Goal: Task Accomplishment & Management: Use online tool/utility

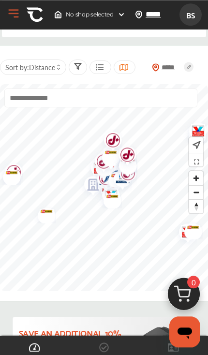
scroll to position [208, 0]
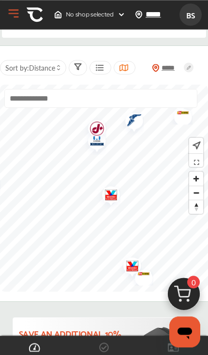
click at [117, 198] on img "Map marker" at bounding box center [108, 196] width 26 height 30
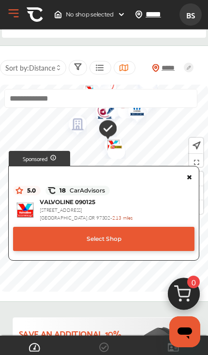
click at [123, 239] on div "Select Shop" at bounding box center [103, 239] width 181 height 24
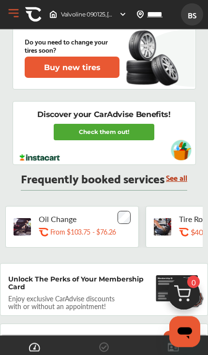
scroll to position [576, 0]
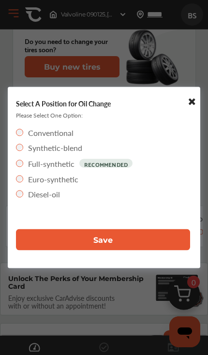
click at [147, 251] on button "Save" at bounding box center [103, 239] width 174 height 21
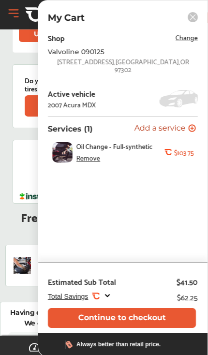
scroll to position [591, 0]
click at [75, 318] on button "Continue to checkout" at bounding box center [122, 318] width 148 height 20
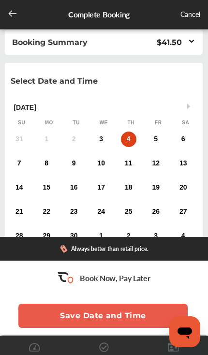
click at [103, 144] on div "3" at bounding box center [100, 139] width 15 height 15
click at [130, 319] on button "Save Date and Time" at bounding box center [102, 316] width 169 height 24
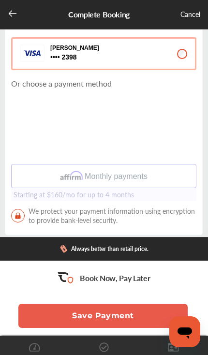
scroll to position [162, 0]
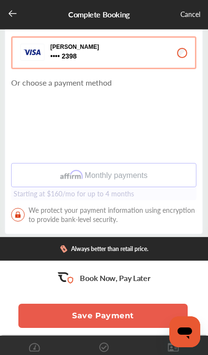
click at [73, 316] on button "Save Payment" at bounding box center [102, 316] width 169 height 24
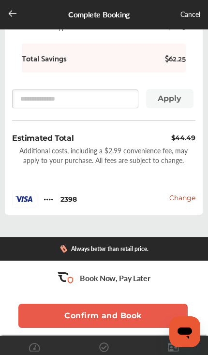
scroll to position [424, 0]
click at [129, 320] on button "Confirm and Book" at bounding box center [102, 316] width 169 height 24
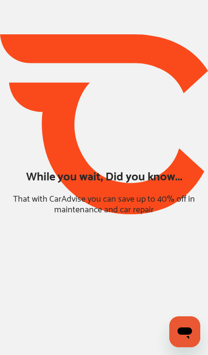
scroll to position [56, 0]
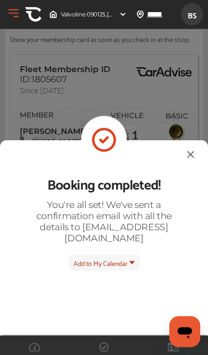
click at [185, 149] on img at bounding box center [191, 155] width 12 height 12
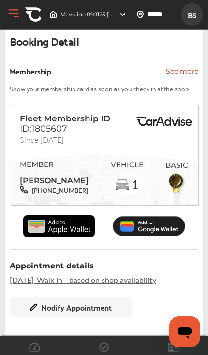
scroll to position [8, 0]
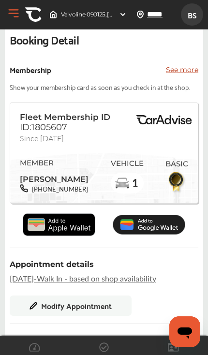
click at [78, 228] on img at bounding box center [59, 224] width 73 height 22
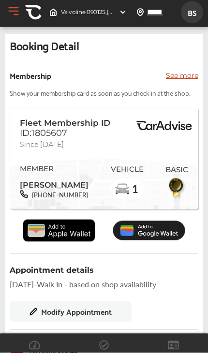
scroll to position [2, 0]
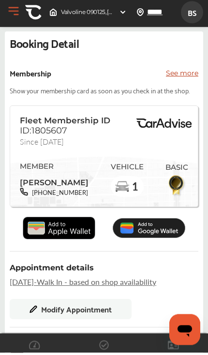
click at [81, 237] on img at bounding box center [59, 230] width 73 height 22
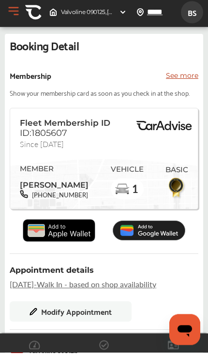
scroll to position [2, 0]
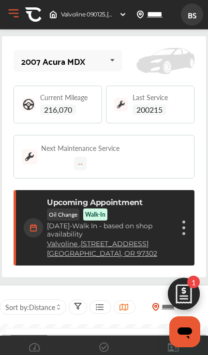
scroll to position [157, 0]
click at [141, 248] on link "Valvoline , [STREET_ADDRESS]" at bounding box center [98, 244] width 102 height 8
click at [185, 233] on div "Cancel appointment Modify appointment Show details" at bounding box center [184, 227] width 6 height 17
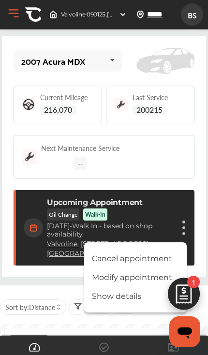
click at [142, 302] on li "Show details" at bounding box center [135, 296] width 103 height 17
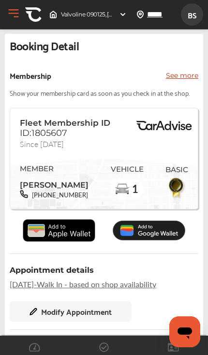
click at [180, 173] on span "BASIC" at bounding box center [176, 169] width 23 height 9
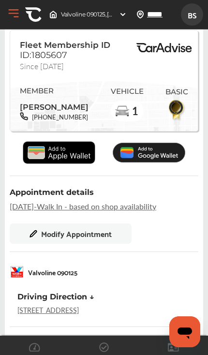
click at [111, 238] on span "Modify Appointment" at bounding box center [76, 233] width 71 height 9
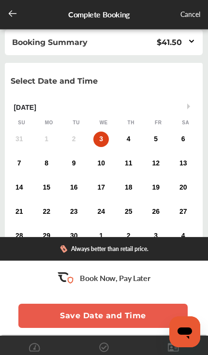
click at [195, 16] on div "Cancel" at bounding box center [190, 15] width 20 height 12
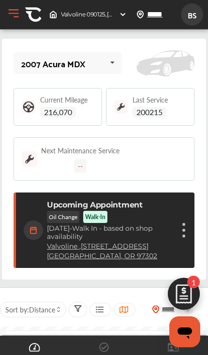
scroll to position [166, 0]
click at [142, 251] on link "Valvoline , [STREET_ADDRESS]" at bounding box center [98, 246] width 102 height 8
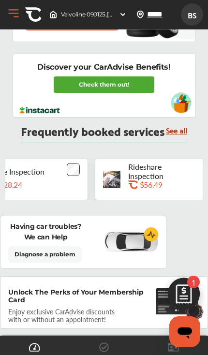
scroll to position [658, 0]
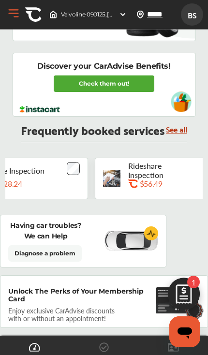
click at [128, 243] on img at bounding box center [131, 240] width 55 height 21
click at [32, 256] on link "Diagnose a problem" at bounding box center [45, 253] width 74 height 16
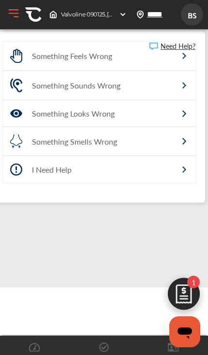
click at [168, 87] on div at bounding box center [175, 85] width 41 height 7
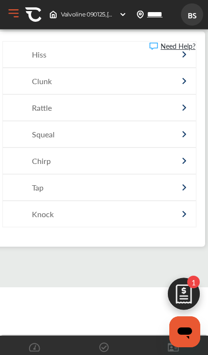
click at [103, 58] on div "Hiss" at bounding box center [93, 54] width 123 height 11
click at [23, 113] on div "Rattle" at bounding box center [99, 108] width 193 height 26
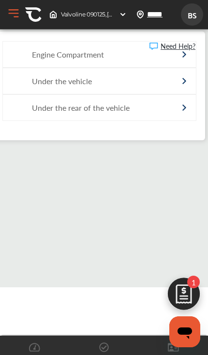
click at [116, 60] on div "Engine Compartment" at bounding box center [93, 54] width 123 height 11
